Goal: Task Accomplishment & Management: Manage account settings

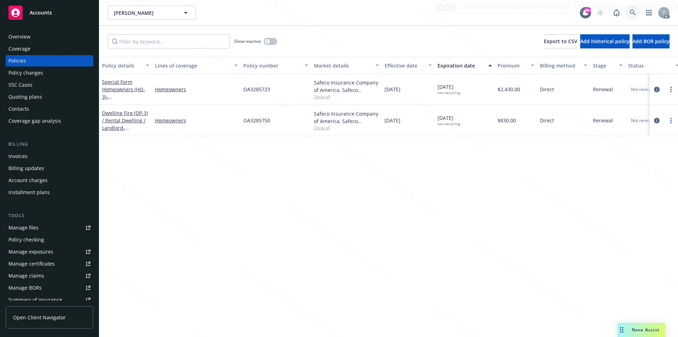
click at [630, 11] on icon at bounding box center [633, 13] width 6 height 6
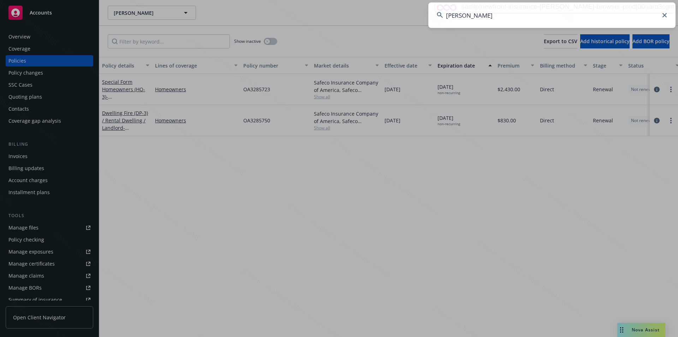
type input "Lewitt, Richard E"
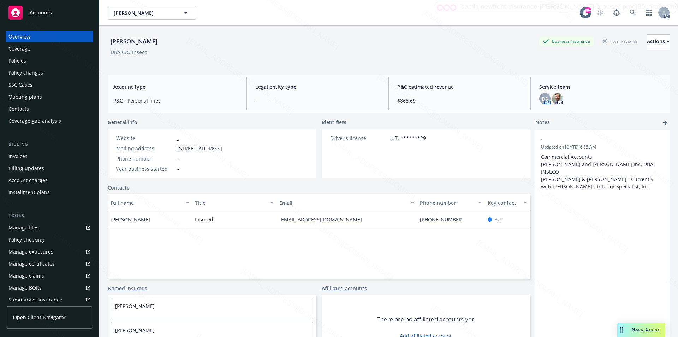
click at [23, 62] on div "Policies" at bounding box center [17, 60] width 18 height 11
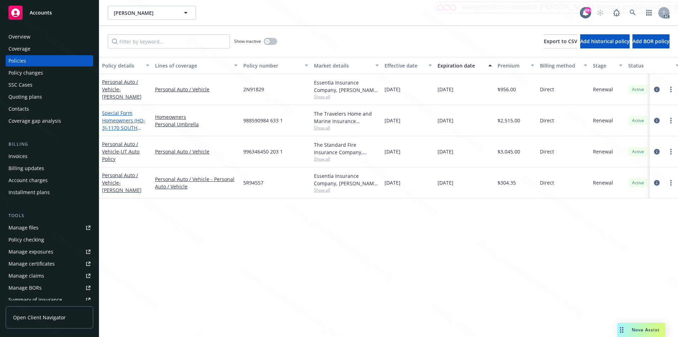
click at [117, 120] on link "Special Form Homeowners (HO-3) - 1170 SOUTH 200 EAST ENTERPRISE UT 847250848" at bounding box center [124, 127] width 45 height 36
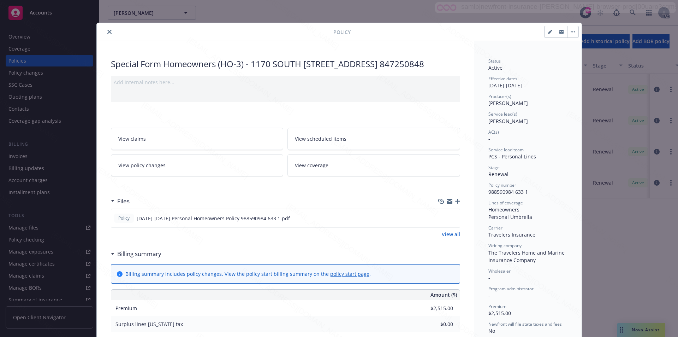
click at [571, 33] on button "button" at bounding box center [572, 31] width 11 height 11
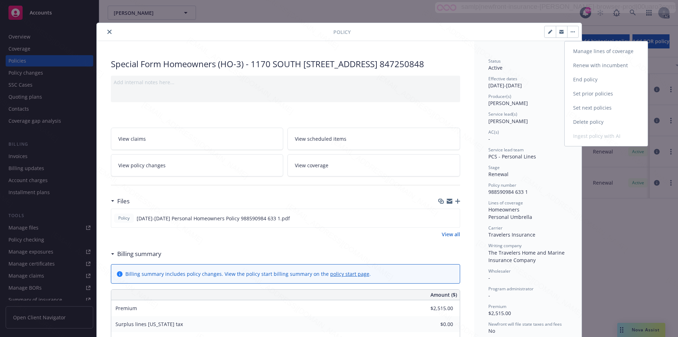
click at [582, 77] on link "End policy" at bounding box center [606, 79] width 83 height 14
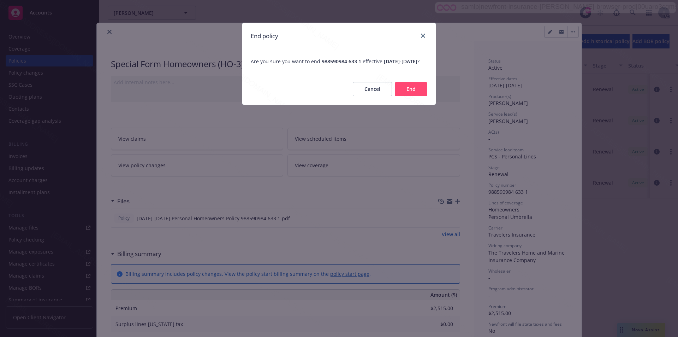
click at [409, 96] on button "End" at bounding box center [411, 89] width 32 height 14
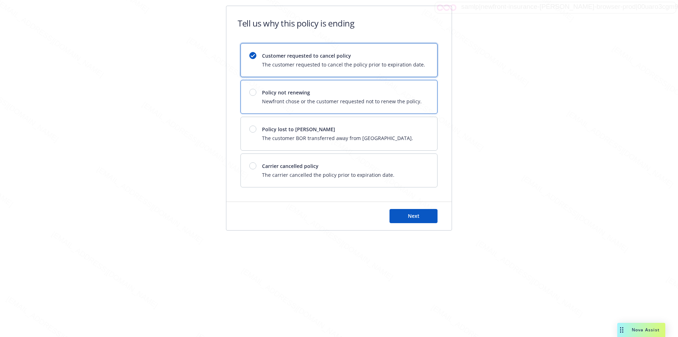
click at [409, 99] on span "Newfront chose or the customer requested not to renew the policy." at bounding box center [342, 100] width 160 height 7
click at [410, 219] on span "Next" at bounding box center [414, 215] width 12 height 7
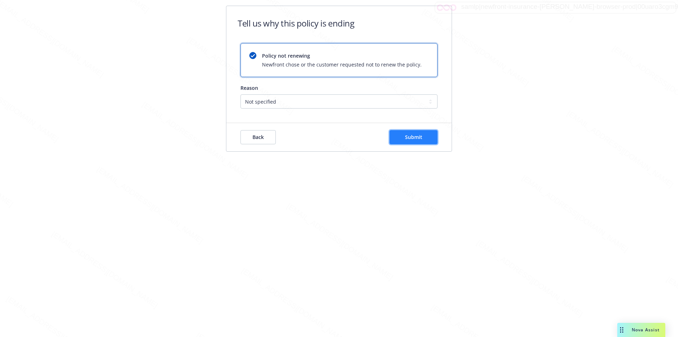
click at [418, 133] on button "Submit" at bounding box center [414, 137] width 48 height 14
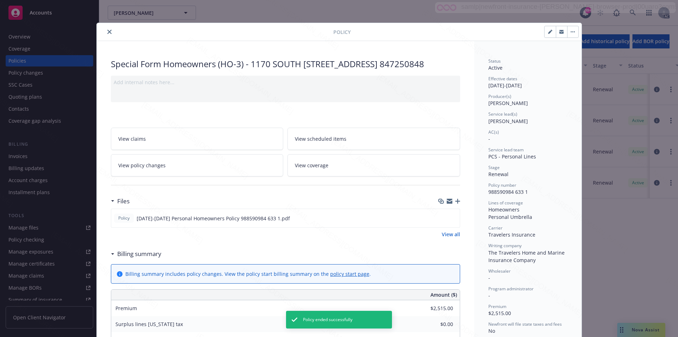
scroll to position [21, 0]
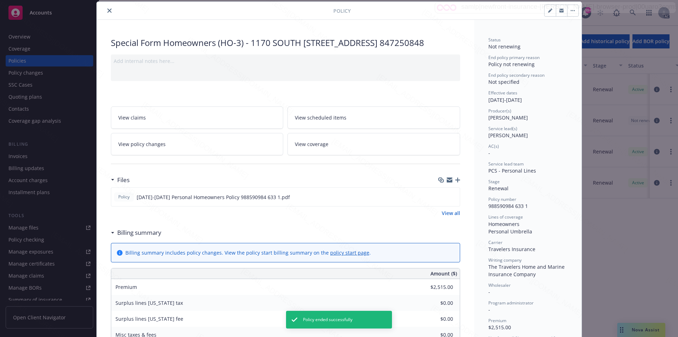
click at [447, 211] on link "View all" at bounding box center [451, 212] width 18 height 7
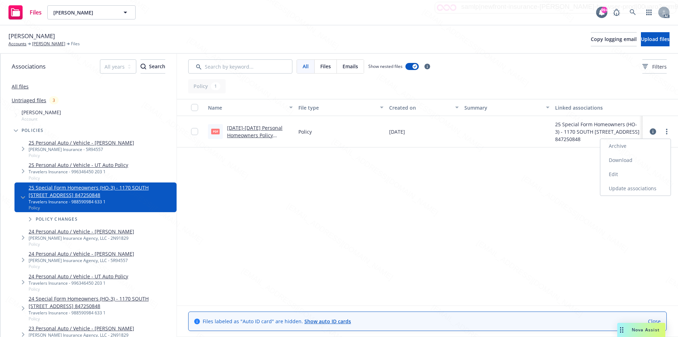
click at [616, 160] on link "Download" at bounding box center [635, 160] width 70 height 14
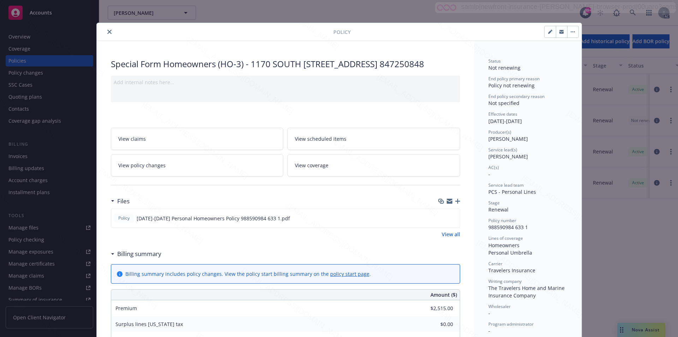
click at [107, 31] on icon "close" at bounding box center [109, 32] width 4 height 4
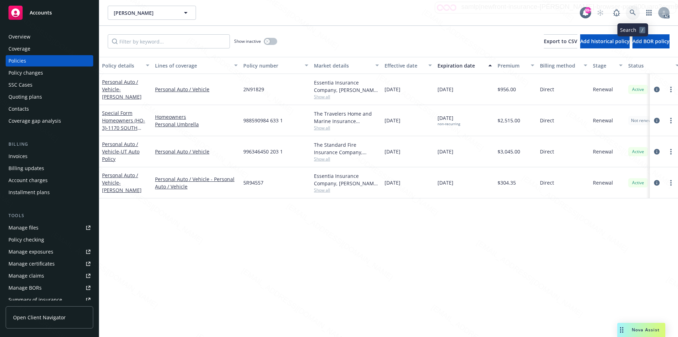
click at [631, 11] on icon at bounding box center [633, 13] width 6 height 6
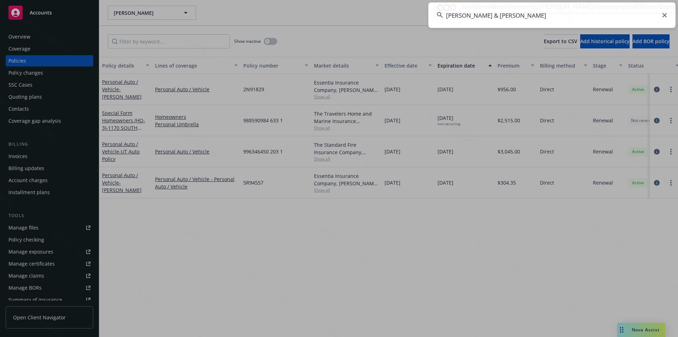
type input "[PERSON_NAME] & [PERSON_NAME]"
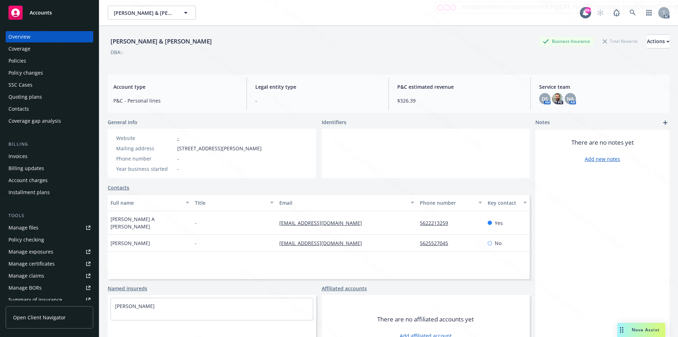
drag, startPoint x: 25, startPoint y: 59, endPoint x: 60, endPoint y: 33, distance: 43.2
click at [25, 59] on div "Policies" at bounding box center [17, 60] width 18 height 11
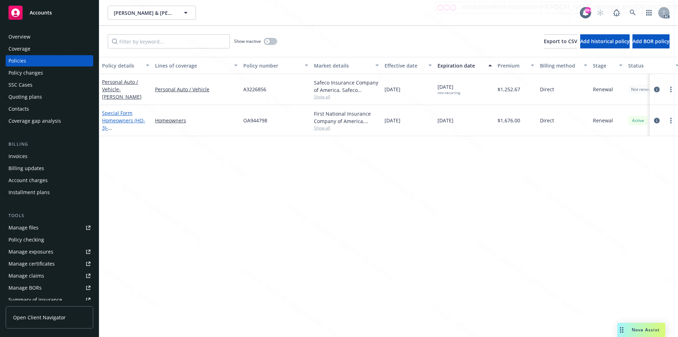
click at [112, 120] on link "Special Form Homeowners (HO-3) - 4219 Keever Ave Long Beach CA 90807" at bounding box center [124, 127] width 45 height 36
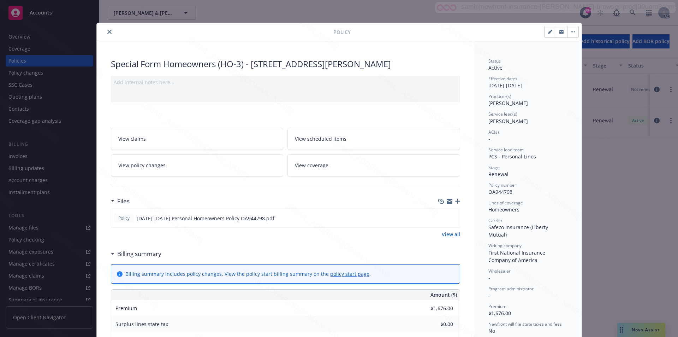
click at [443, 233] on link "View all" at bounding box center [451, 233] width 18 height 7
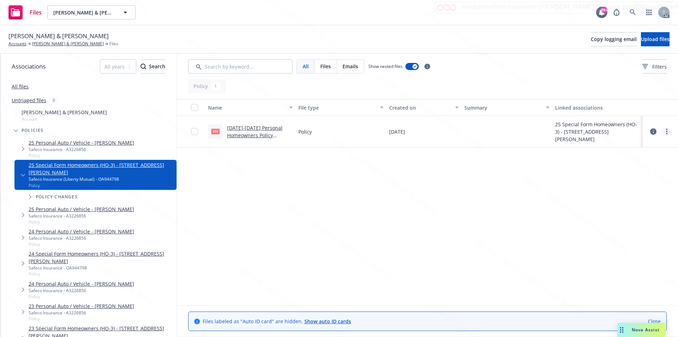
click at [665, 132] on link "more" at bounding box center [667, 131] width 8 height 8
click at [665, 131] on link "more" at bounding box center [667, 131] width 8 height 8
click at [626, 161] on link "Download" at bounding box center [635, 160] width 70 height 14
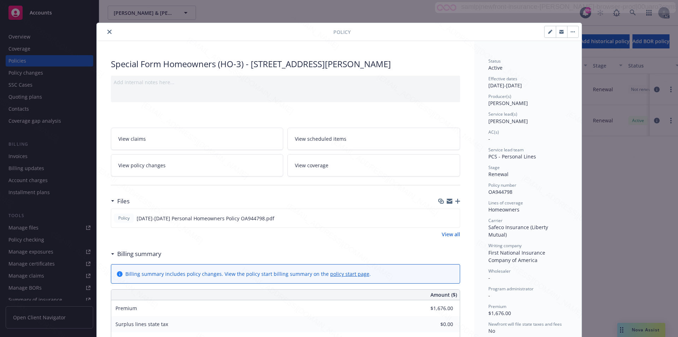
click at [569, 30] on button "button" at bounding box center [572, 31] width 11 height 11
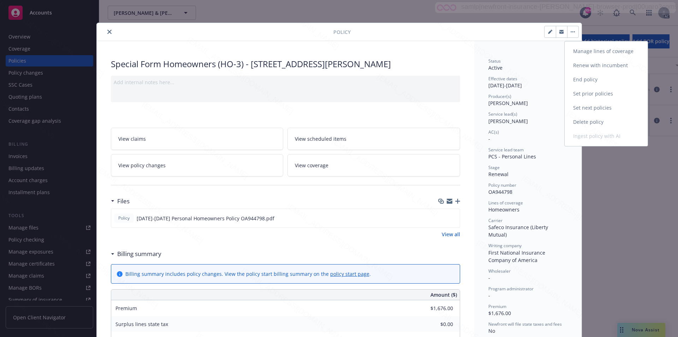
click at [587, 79] on link "End policy" at bounding box center [606, 79] width 83 height 14
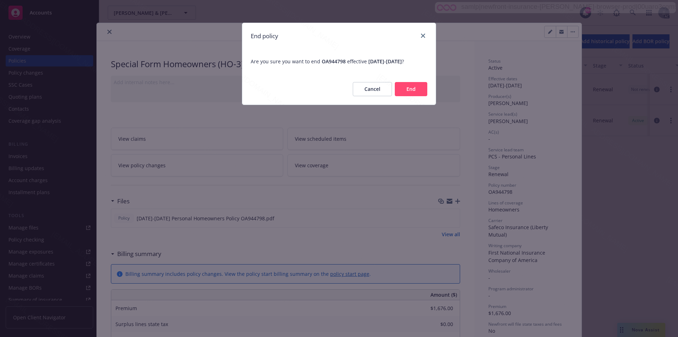
click at [417, 90] on button "End" at bounding box center [411, 89] width 32 height 14
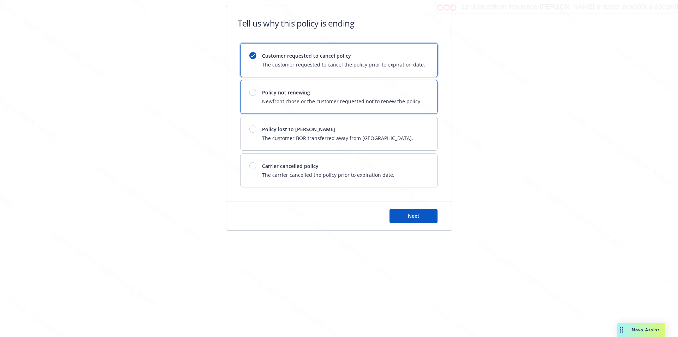
click at [417, 90] on div "Policy not renewing Newfront chose or the customer requested not to renew the p…" at bounding box center [339, 96] width 196 height 33
click at [415, 217] on span "Next" at bounding box center [414, 215] width 12 height 7
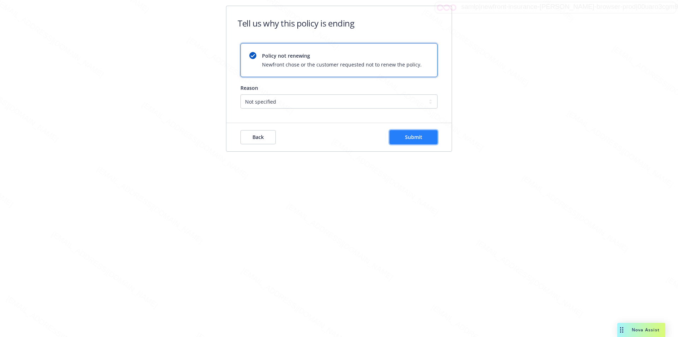
click at [416, 140] on button "Submit" at bounding box center [414, 137] width 48 height 14
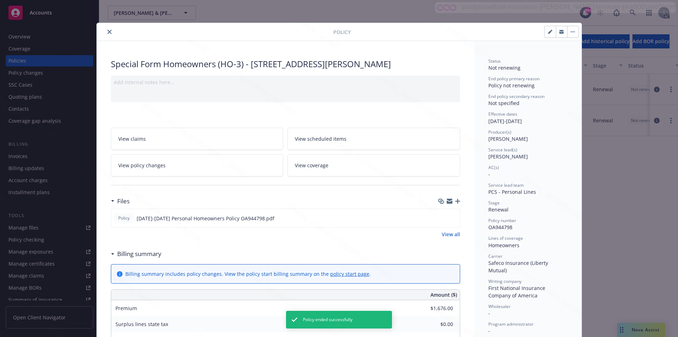
scroll to position [21, 0]
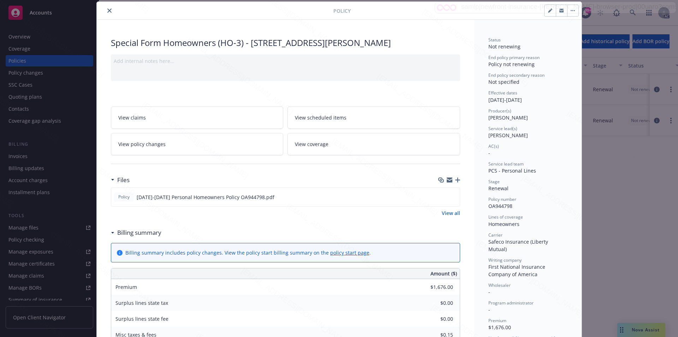
click at [107, 10] on icon "close" at bounding box center [109, 10] width 4 height 4
